Goal: Entertainment & Leisure: Consume media (video, audio)

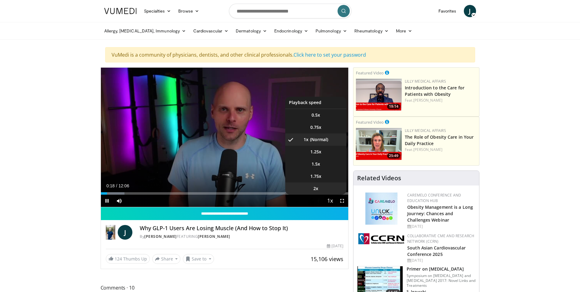
click at [319, 187] on li "2x" at bounding box center [315, 188] width 61 height 12
click at [321, 175] on span "1.75x" at bounding box center [315, 176] width 11 height 6
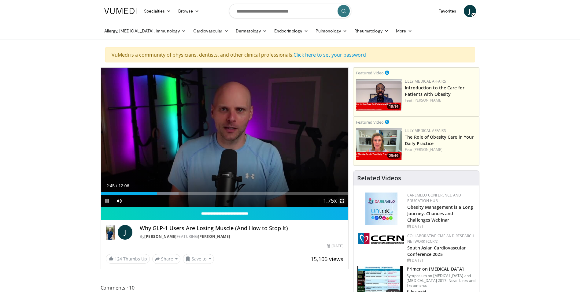
click at [342, 202] on span "Video Player" at bounding box center [342, 200] width 12 height 12
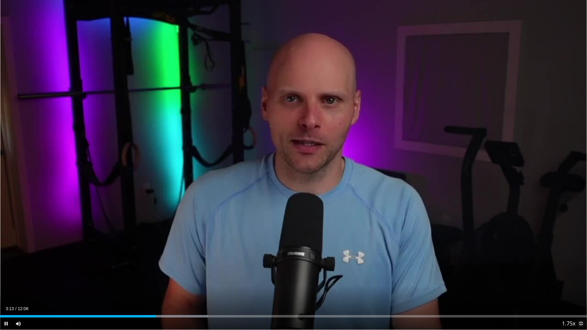
click at [580, 291] on span "Video Player" at bounding box center [581, 324] width 12 height 12
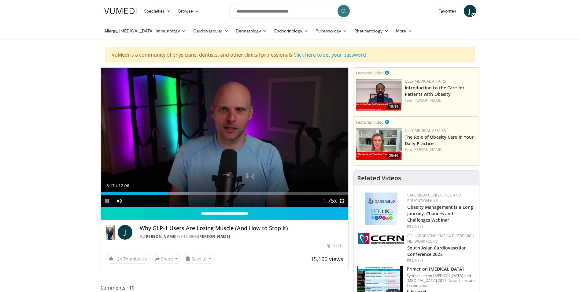
click at [344, 199] on span "Video Player" at bounding box center [342, 200] width 12 height 12
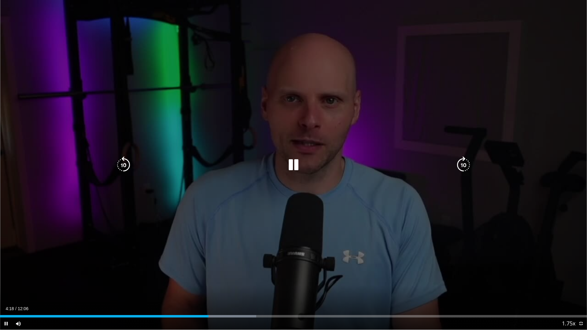
click at [500, 20] on div "10 seconds Tap to unmute" at bounding box center [293, 165] width 587 height 330
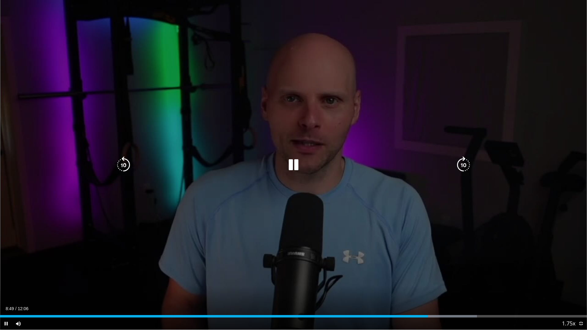
click at [338, 146] on div "10 seconds Tap to unmute" at bounding box center [293, 165] width 587 height 330
click at [329, 162] on div "Video Player" at bounding box center [293, 165] width 352 height 12
click at [286, 164] on icon "Video Player" at bounding box center [293, 165] width 17 height 17
